Goal: Information Seeking & Learning: Learn about a topic

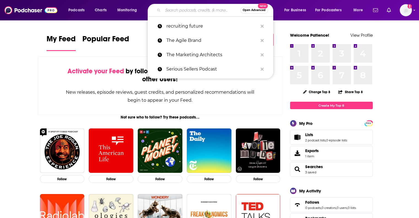
click at [190, 10] on input "Search podcasts, credits, & more..." at bounding box center [201, 10] width 77 height 9
paste input "Supply Chain Matters"
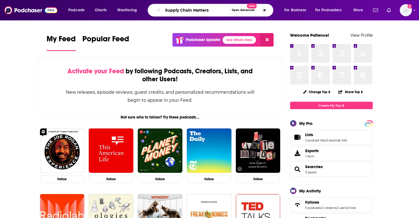
type input "Supply Chain Matters"
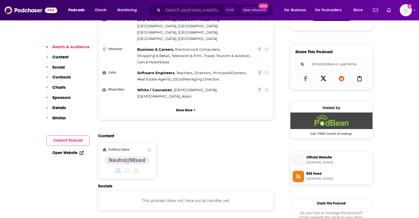
scroll to position [330, 0]
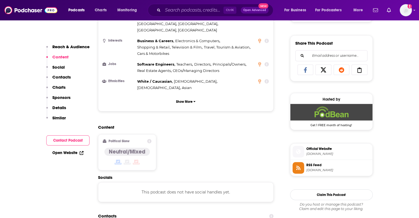
click at [67, 152] on link "Open Website" at bounding box center [67, 152] width 31 height 5
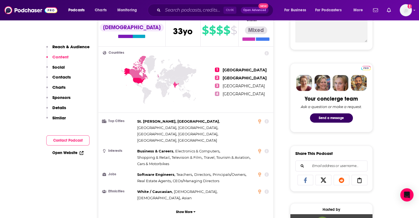
scroll to position [28, 0]
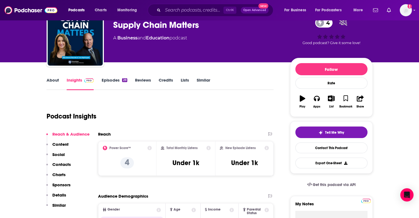
click at [134, 104] on div "Podcast Insights" at bounding box center [158, 113] width 223 height 28
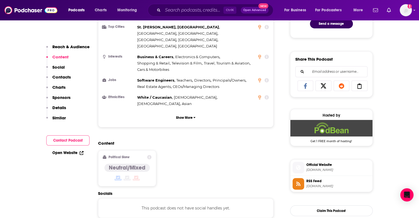
scroll to position [385, 0]
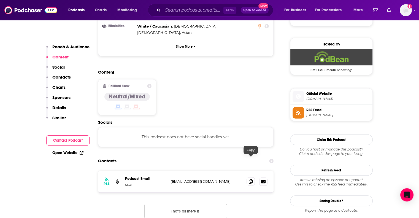
click at [249, 179] on icon at bounding box center [251, 181] width 4 height 4
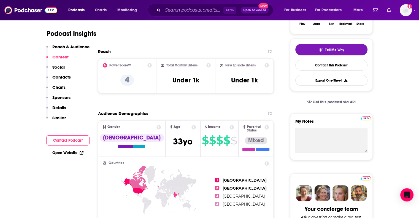
scroll to position [0, 0]
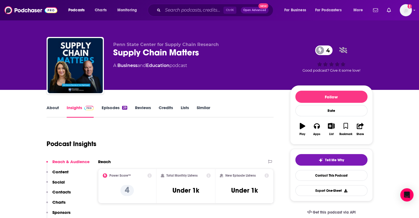
click at [53, 105] on div "About Insights Episodes 29 Reviews Credits Lists Similar" at bounding box center [160, 110] width 227 height 13
click at [52, 108] on link "About" at bounding box center [53, 111] width 12 height 13
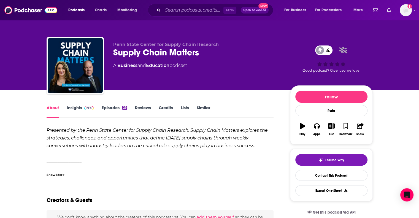
drag, startPoint x: 28, startPoint y: 130, endPoint x: 272, endPoint y: 148, distance: 244.0
copy strong "Presented by the Penn State Center for Supply Chain Research, Supply Chain Matt…"
click at [200, 108] on link "Similar" at bounding box center [203, 111] width 13 height 13
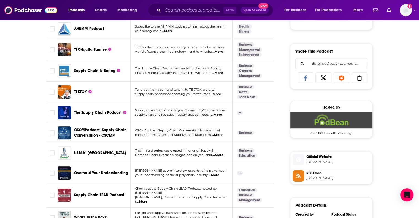
scroll to position [413, 0]
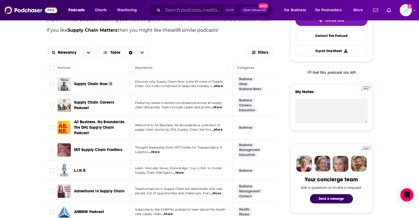
scroll to position [138, 0]
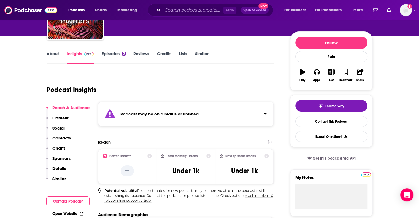
scroll to position [138, 0]
